Goal: Information Seeking & Learning: Learn about a topic

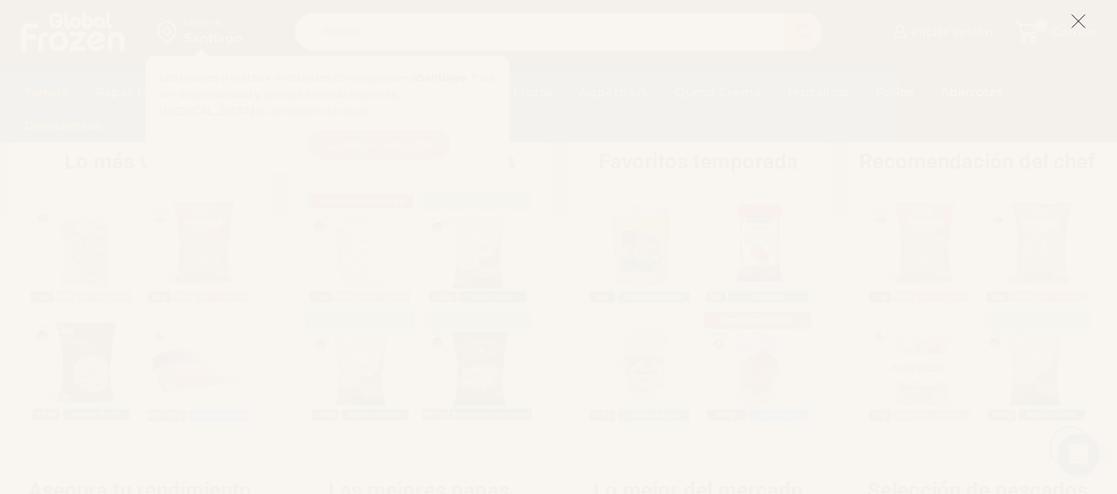
scroll to position [2000, 0]
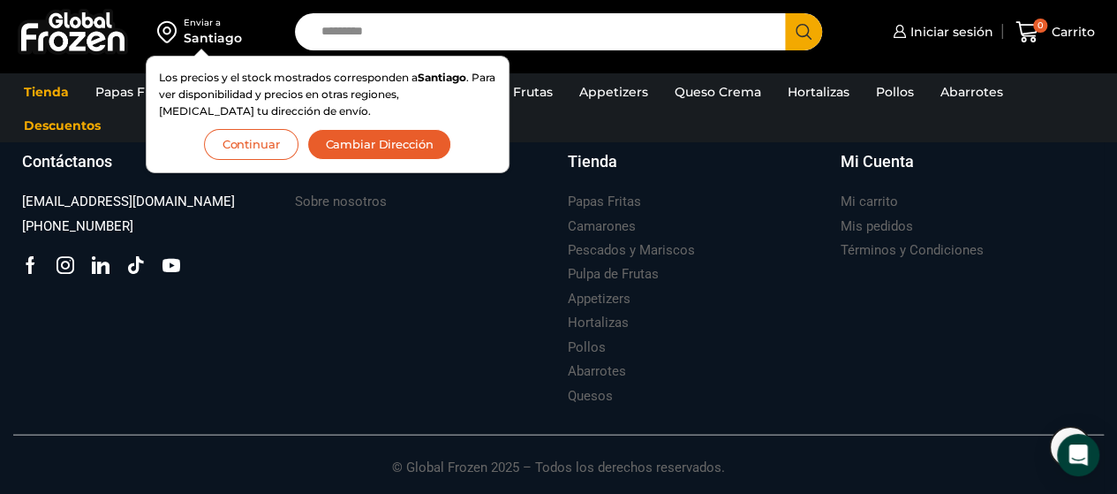
click at [260, 148] on button "Continuar" at bounding box center [251, 144] width 95 height 31
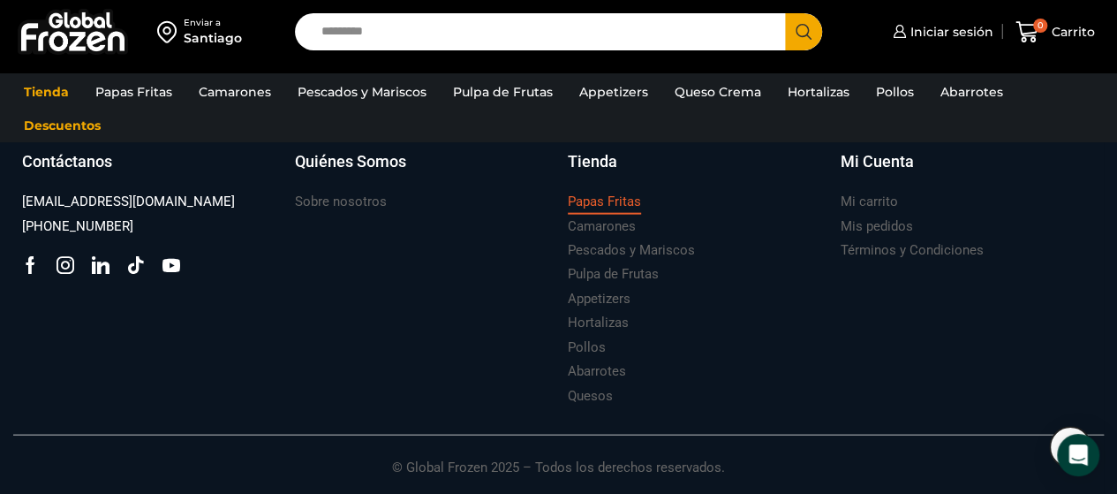
click at [612, 197] on h3 "Papas Fritas" at bounding box center [604, 202] width 73 height 19
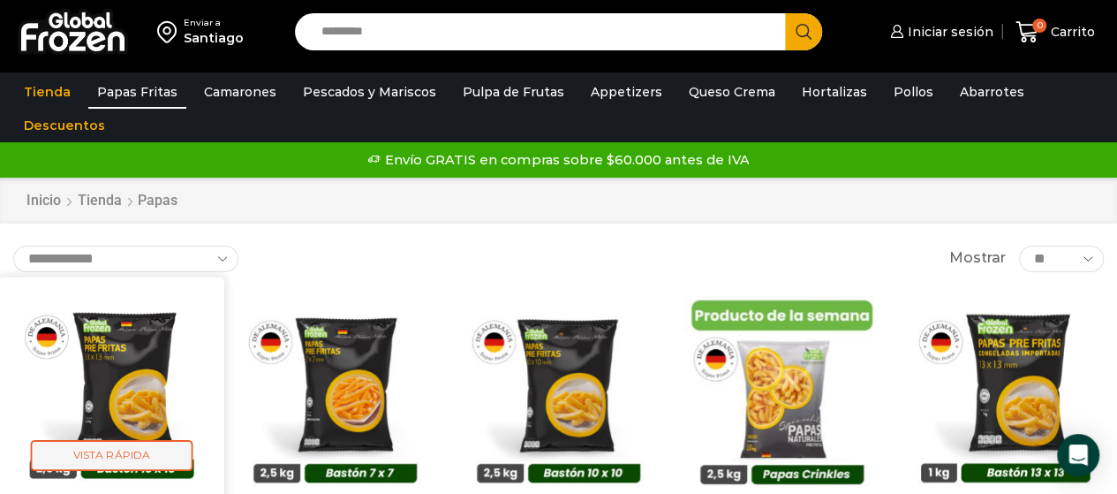
click at [120, 457] on span "Vista Rápida" at bounding box center [112, 455] width 163 height 31
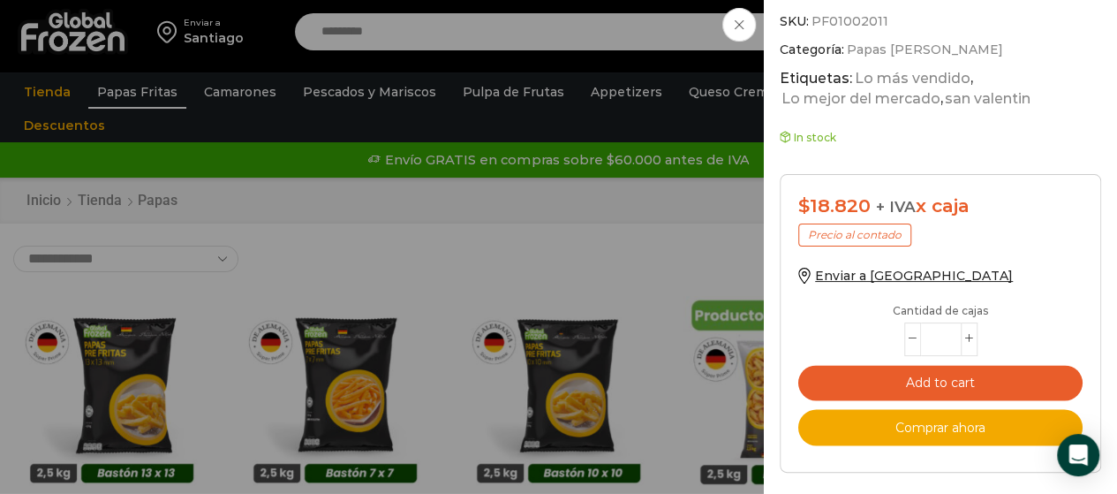
click at [744, 27] on span at bounding box center [740, 25] width 34 height 34
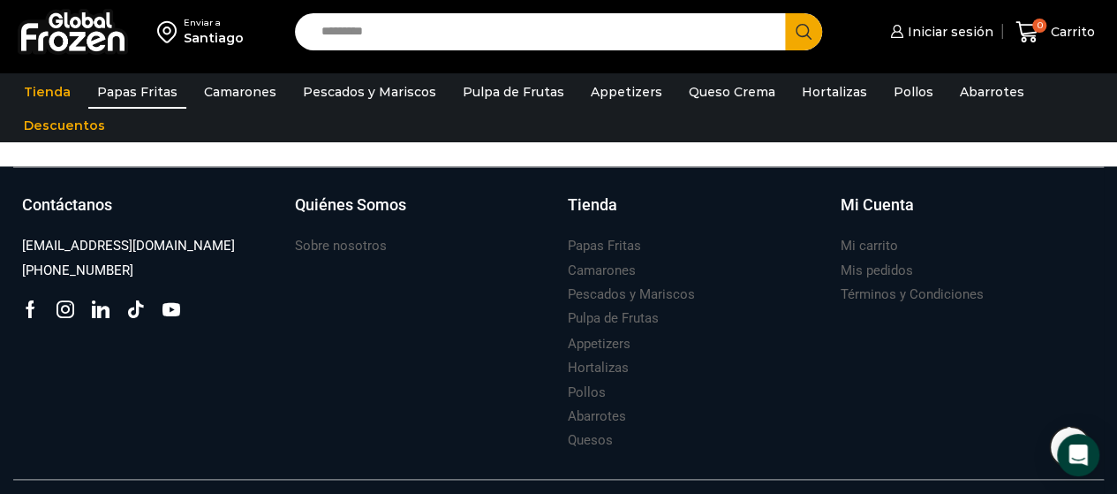
scroll to position [1387, 0]
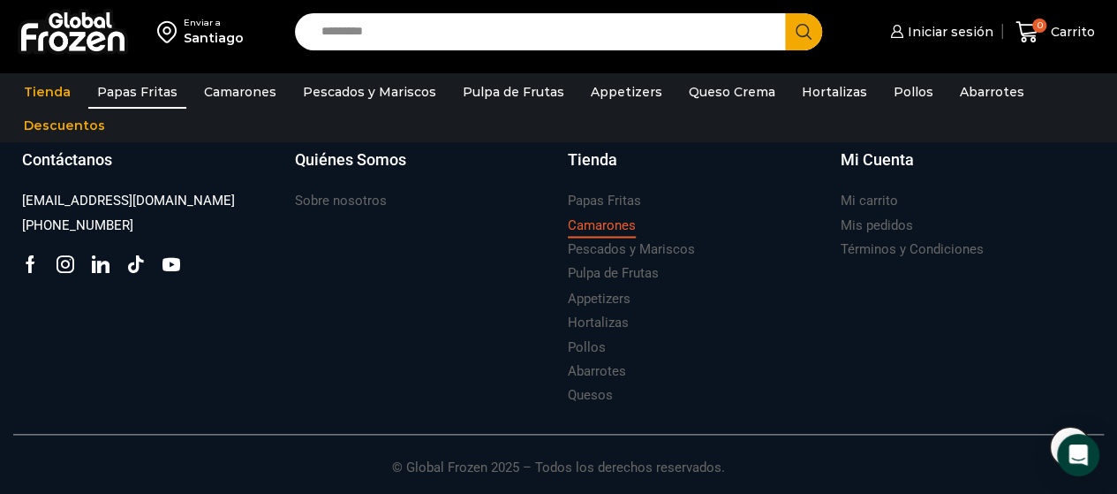
click at [624, 220] on h3 "Camarones" at bounding box center [602, 225] width 68 height 19
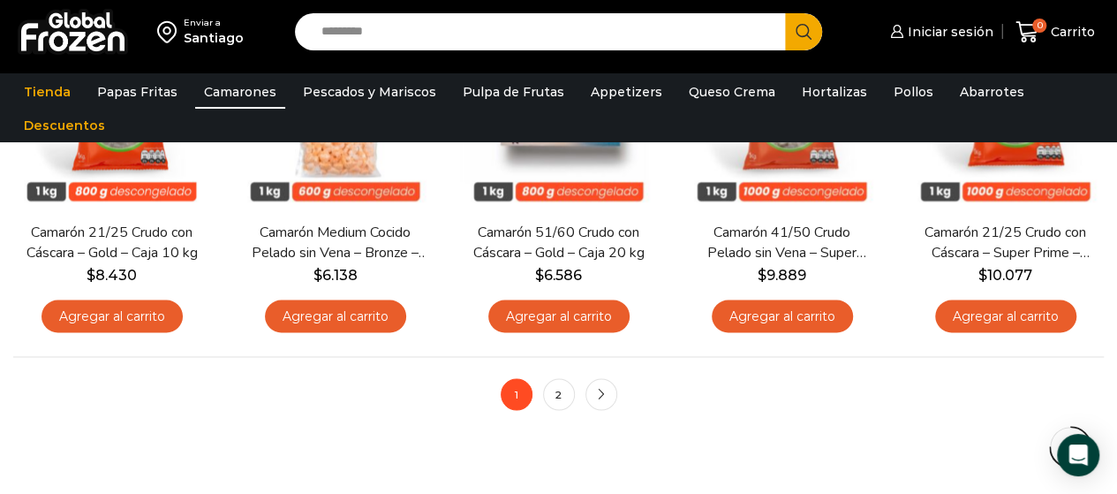
scroll to position [1377, 0]
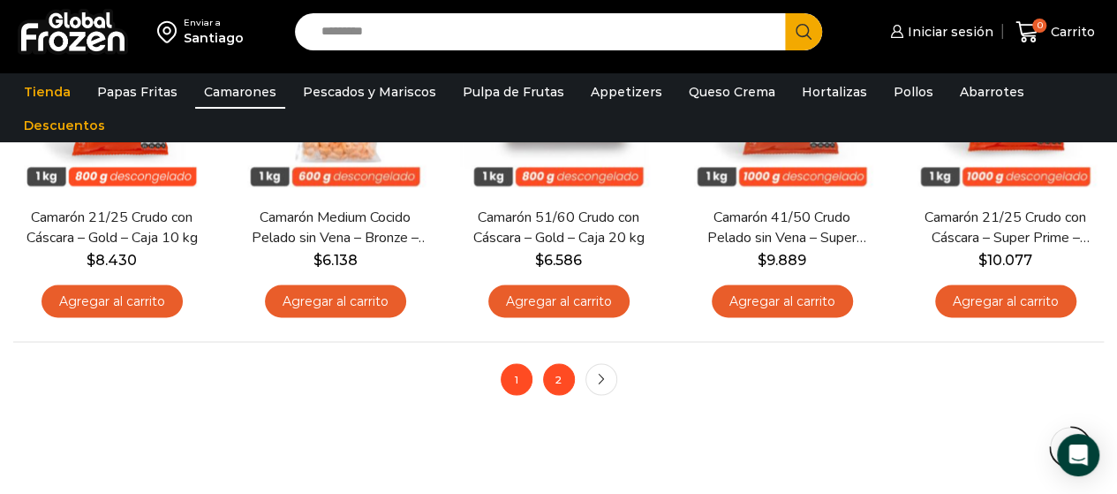
click at [553, 381] on link "2" at bounding box center [559, 379] width 32 height 32
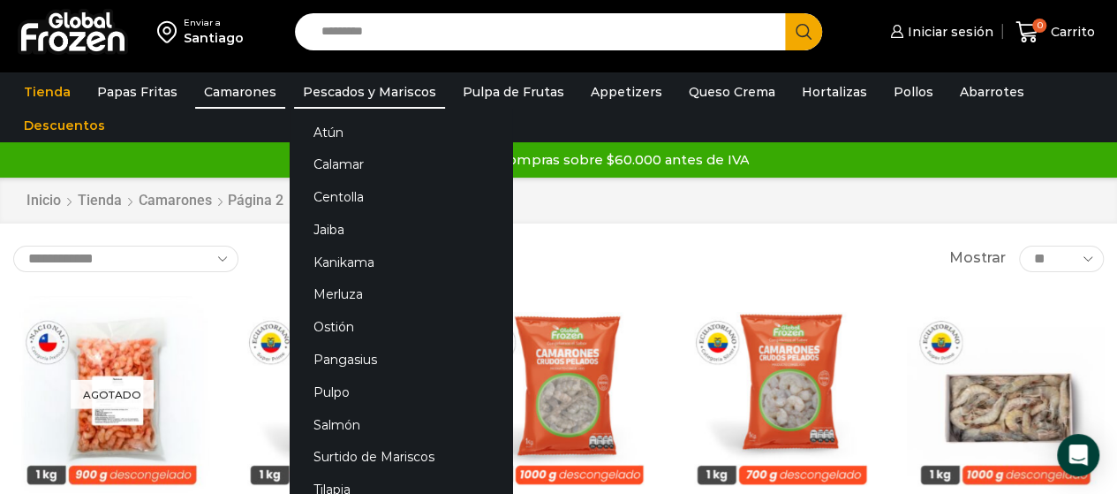
click at [387, 95] on link "Pescados y Mariscos" at bounding box center [369, 92] width 151 height 34
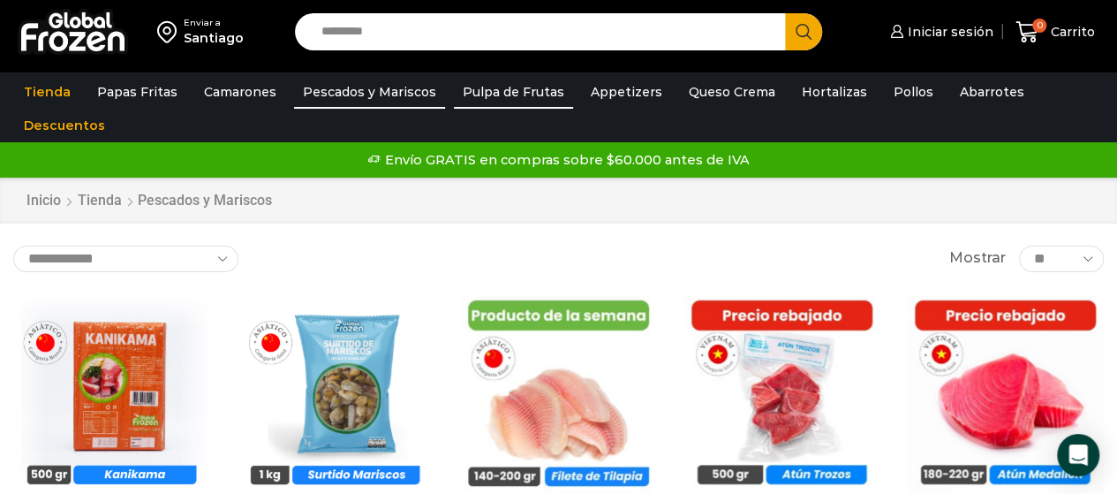
click at [523, 89] on link "Pulpa de Frutas" at bounding box center [513, 92] width 119 height 34
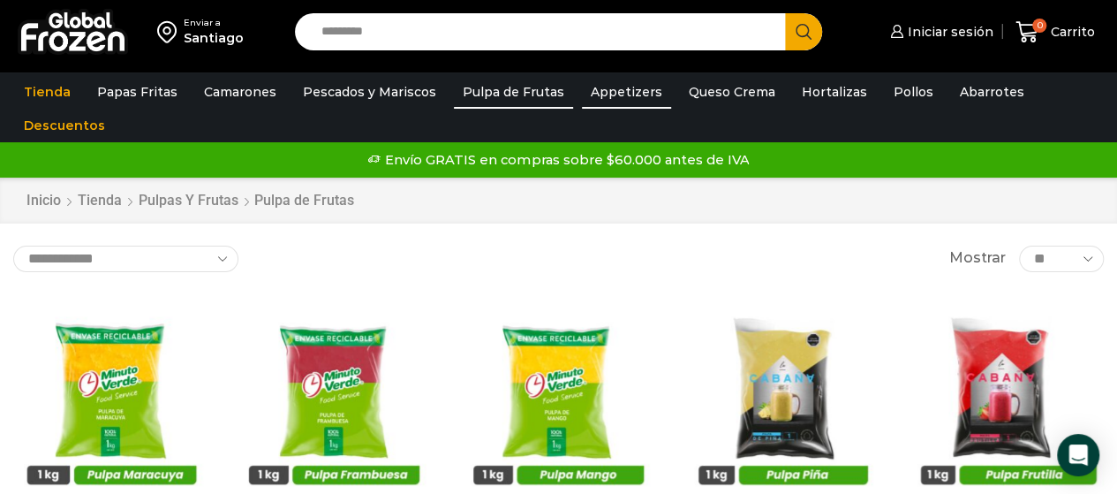
click at [622, 96] on link "Appetizers" at bounding box center [626, 92] width 89 height 34
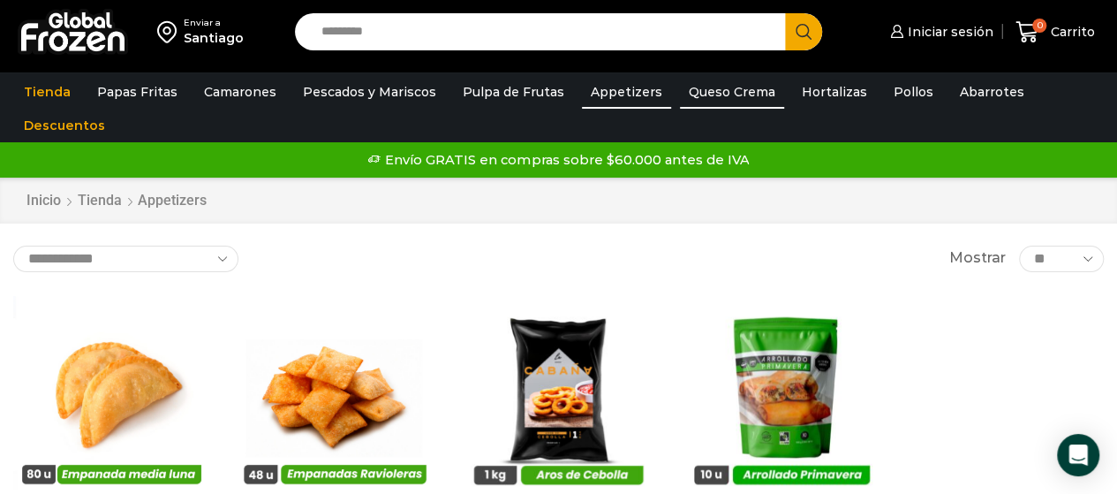
click at [690, 98] on link "Queso Crema" at bounding box center [732, 92] width 104 height 34
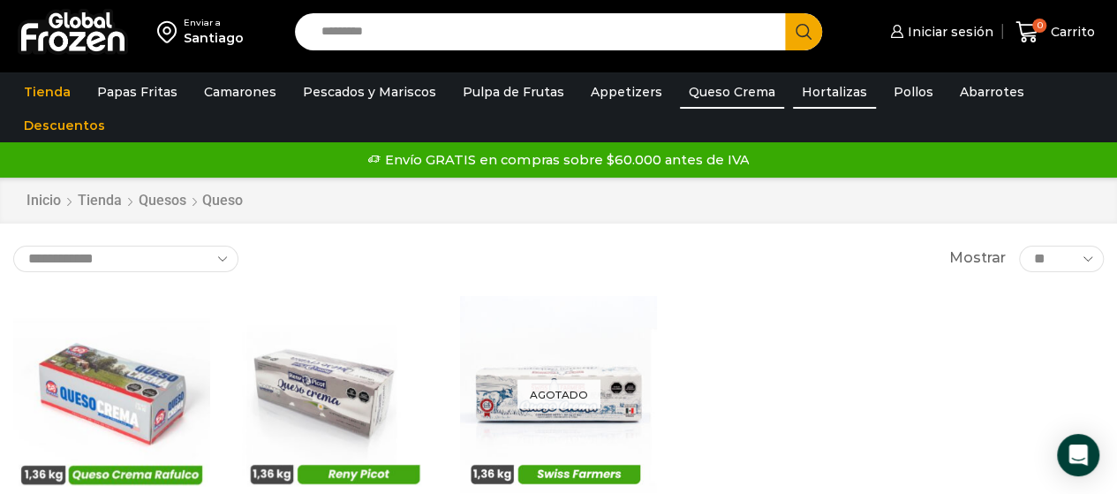
click at [794, 96] on link "Hortalizas" at bounding box center [834, 92] width 83 height 34
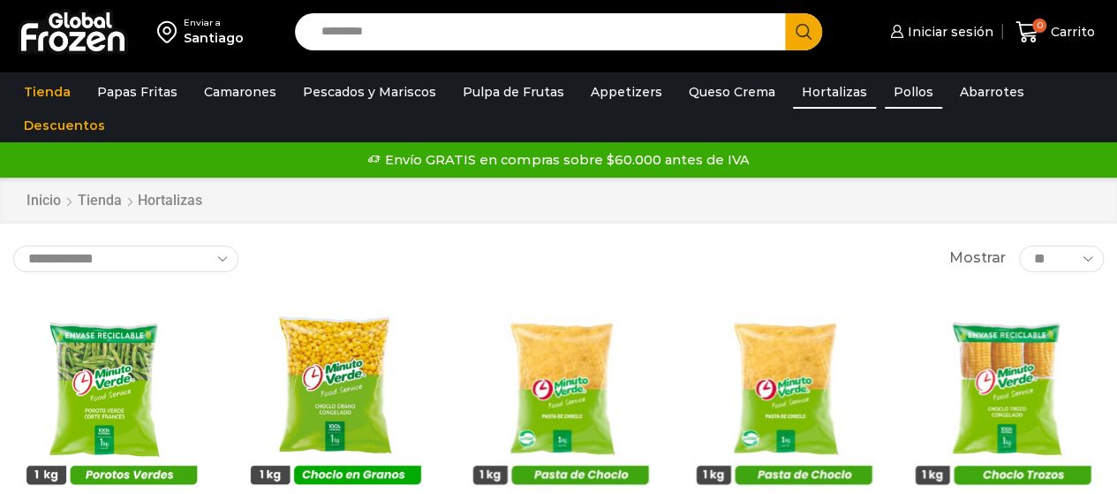
click at [887, 93] on link "Pollos" at bounding box center [913, 92] width 57 height 34
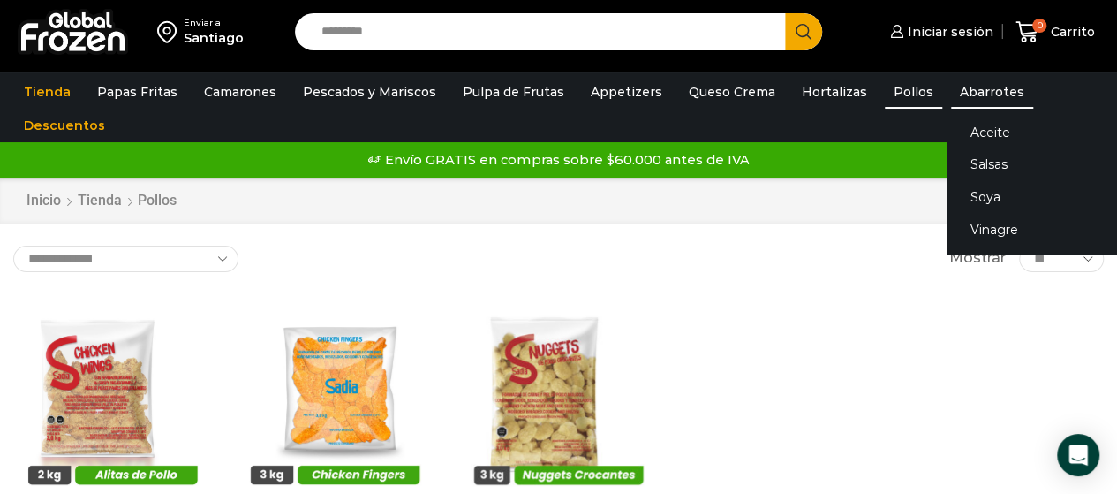
click at [952, 91] on link "Abarrotes" at bounding box center [992, 92] width 82 height 34
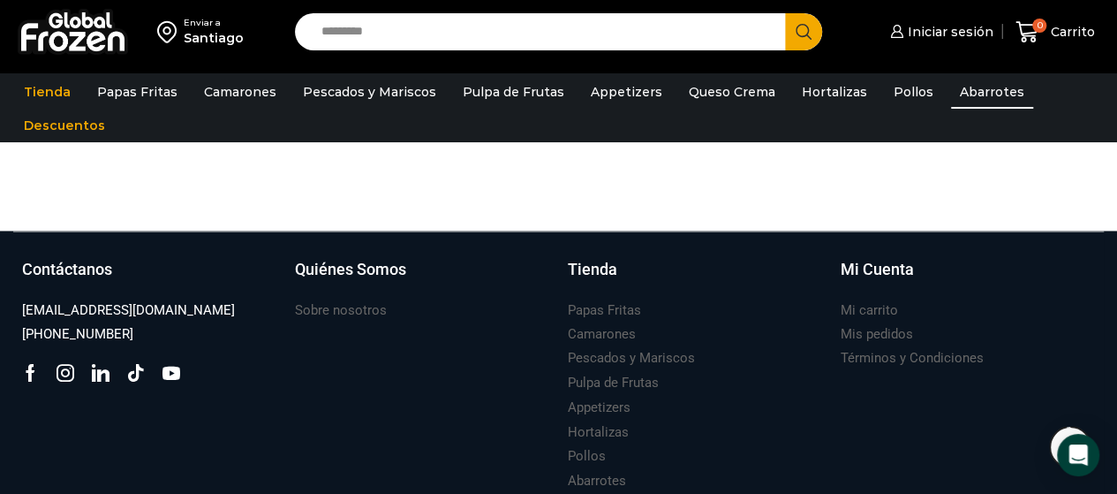
scroll to position [1391, 0]
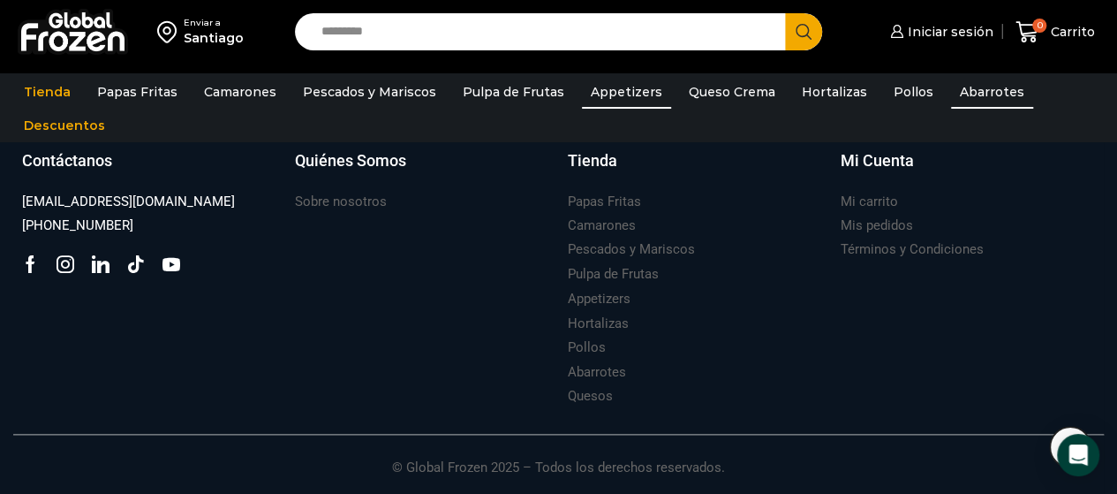
click at [608, 98] on link "Appetizers" at bounding box center [626, 92] width 89 height 34
